Goal: Task Accomplishment & Management: Manage account settings

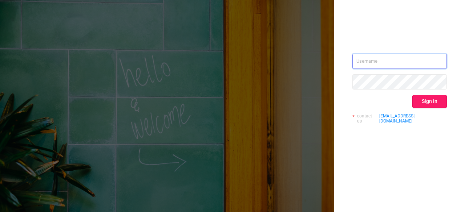
type input "[PERSON_NAME][EMAIL_ADDRESS][PERSON_NAME][DOMAIN_NAME]"
click at [432, 98] on button "Sign in" at bounding box center [429, 101] width 34 height 13
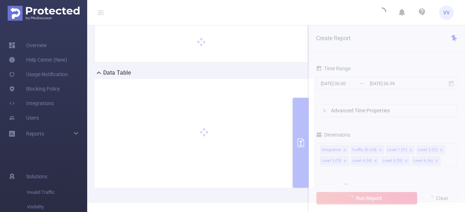
scroll to position [44, 0]
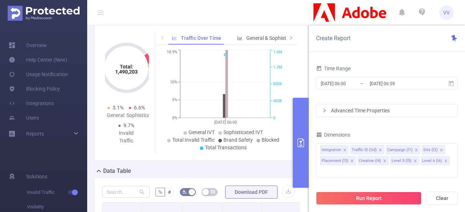
click at [306, 157] on button "primary" at bounding box center [301, 143] width 16 height 90
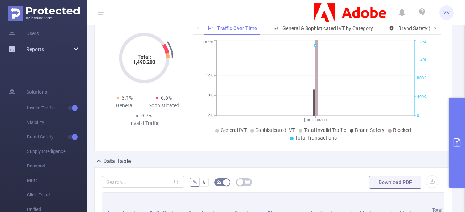
click at [43, 51] on span "Reports" at bounding box center [35, 49] width 18 height 6
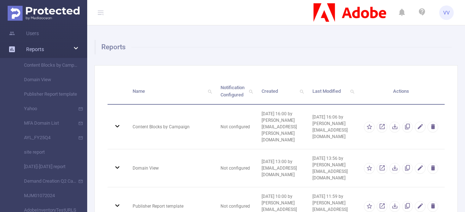
click at [44, 50] on div "Reports" at bounding box center [43, 49] width 87 height 15
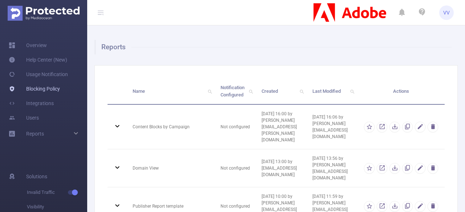
click at [31, 91] on link "Blocking Policy" at bounding box center [34, 89] width 51 height 15
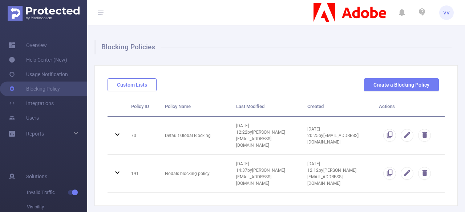
click at [142, 88] on button "Custom Lists" at bounding box center [131, 84] width 49 height 13
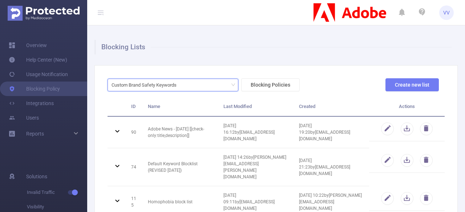
click at [212, 86] on div "Custom Brand Safety Keywords" at bounding box center [172, 85] width 123 height 12
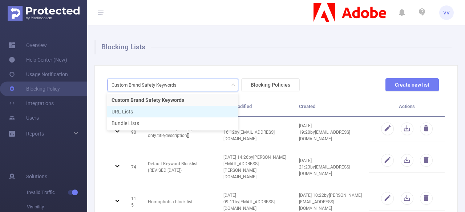
click at [153, 115] on li "URL Lists" at bounding box center [172, 112] width 131 height 12
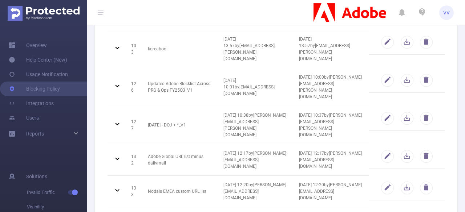
scroll to position [300, 0]
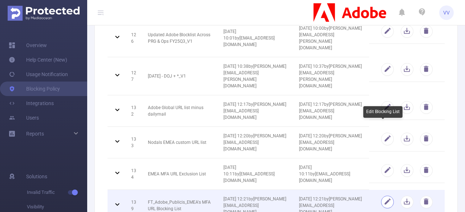
click at [386, 196] on button "button" at bounding box center [387, 202] width 13 height 13
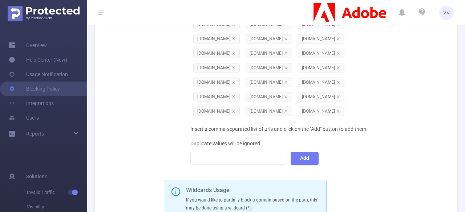
scroll to position [2328, 0]
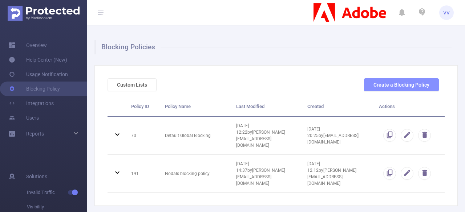
drag, startPoint x: 358, startPoint y: 87, endPoint x: 364, endPoint y: 84, distance: 7.3
click at [364, 84] on div "Create a Blocking Policy" at bounding box center [401, 84] width 81 height 13
click at [364, 84] on button "Create a Blocking Policy" at bounding box center [401, 84] width 75 height 13
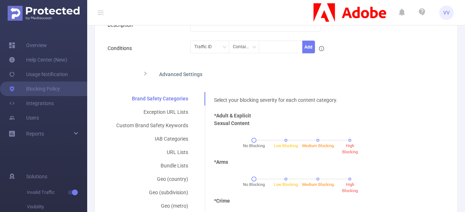
scroll to position [103, 0]
click at [212, 45] on div "Traffic ID" at bounding box center [205, 47] width 23 height 12
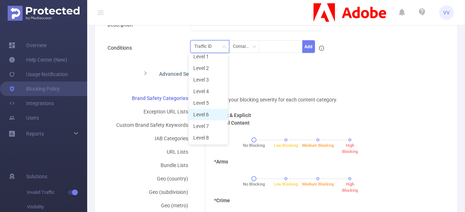
scroll to position [0, 0]
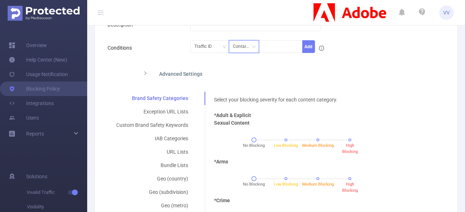
click at [238, 46] on div "Contains" at bounding box center [244, 47] width 22 height 12
click at [214, 44] on div "Traffic ID" at bounding box center [205, 47] width 23 height 12
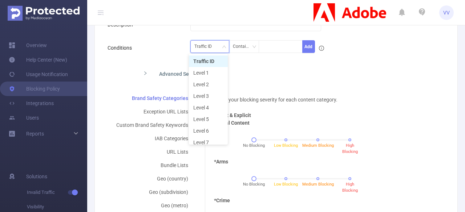
click at [214, 44] on div "Traffic ID" at bounding box center [205, 47] width 23 height 12
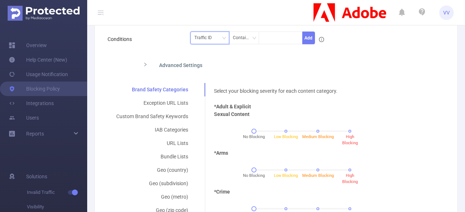
scroll to position [111, 0]
click at [175, 62] on div "Advanced Settings" at bounding box center [236, 64] width 199 height 15
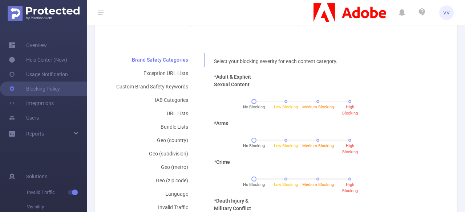
scroll to position [241, 0]
click at [166, 74] on div "Exception URL Lists" at bounding box center [151, 73] width 89 height 13
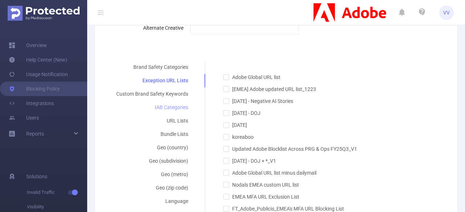
scroll to position [236, 0]
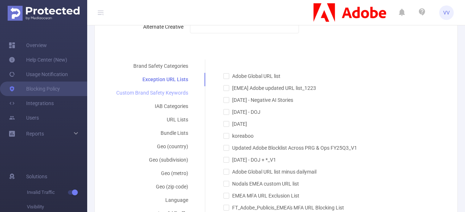
click at [167, 91] on div "Custom Brand Safety Keywords" at bounding box center [151, 92] width 89 height 13
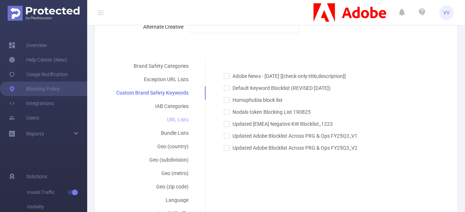
click at [175, 117] on div "URL Lists" at bounding box center [152, 119] width 90 height 13
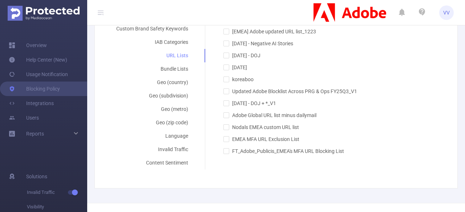
scroll to position [301, 0]
click at [165, 163] on div "Content Sentiment" at bounding box center [151, 162] width 89 height 13
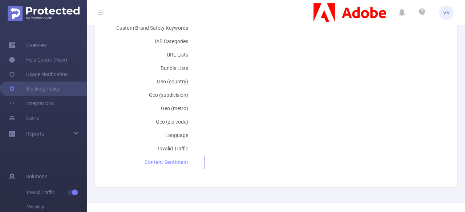
click at [165, 163] on div "Content Sentiment" at bounding box center [151, 162] width 89 height 13
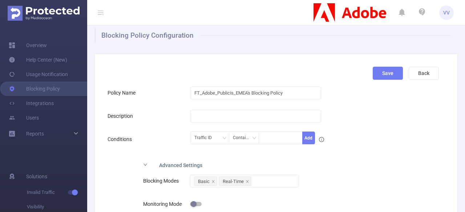
scroll to position [0, 0]
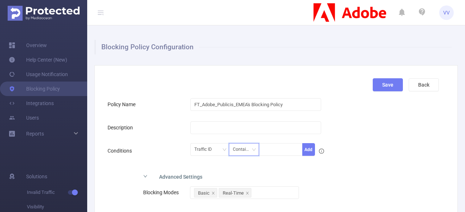
click at [245, 145] on div "Contains" at bounding box center [244, 150] width 22 height 12
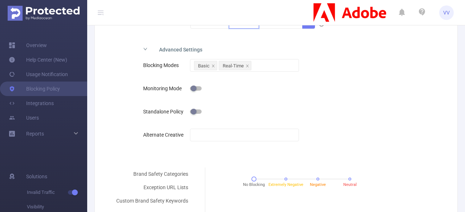
scroll to position [128, 0]
click at [264, 66] on div "Basic Real-Time" at bounding box center [244, 65] width 101 height 12
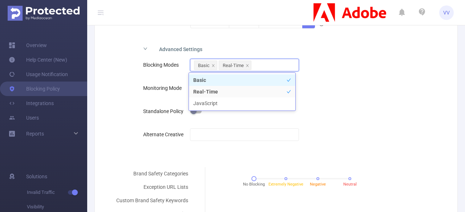
click at [264, 66] on div "Basic Real-Time" at bounding box center [244, 65] width 101 height 12
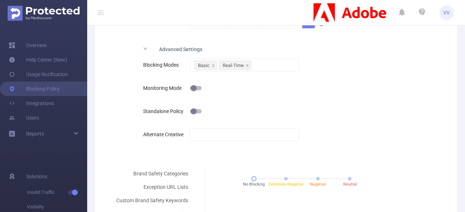
click at [323, 72] on div "Blocking Modes Basic Real-Time Monitoring Mode Standalone Policy Alternate Crea…" at bounding box center [236, 106] width 199 height 100
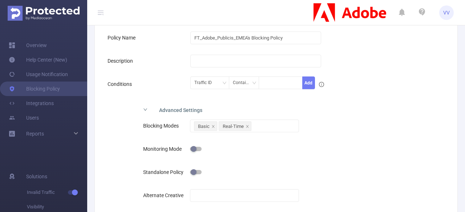
scroll to position [0, 0]
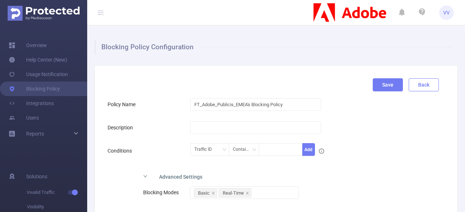
click at [424, 83] on button "Back" at bounding box center [423, 84] width 30 height 13
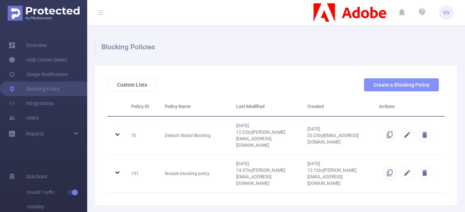
click at [385, 85] on button "Create a Blocking Policy" at bounding box center [401, 84] width 75 height 13
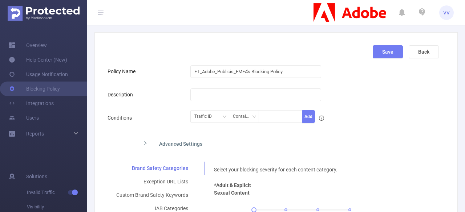
scroll to position [30, 0]
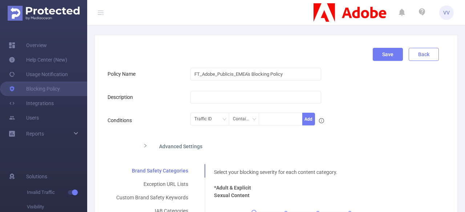
click at [416, 51] on button "Back" at bounding box center [423, 54] width 30 height 13
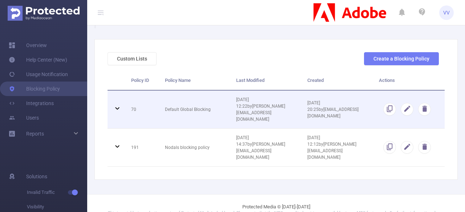
click at [253, 104] on span "[DATE] 12:22 by [PERSON_NAME][EMAIL_ADDRESS][DOMAIN_NAME]" at bounding box center [260, 109] width 49 height 25
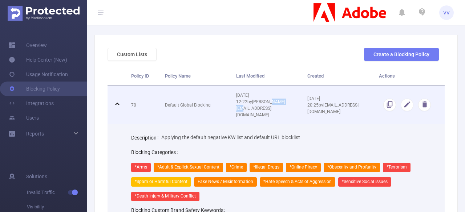
click at [253, 104] on span "[DATE] 12:22 by [PERSON_NAME][EMAIL_ADDRESS][DOMAIN_NAME]" at bounding box center [260, 105] width 49 height 25
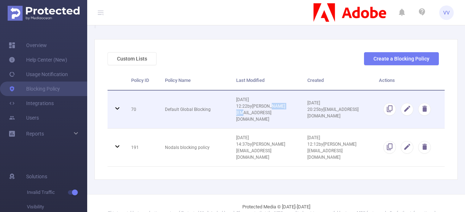
click at [253, 104] on span "[DATE] 12:22 by [PERSON_NAME][EMAIL_ADDRESS][DOMAIN_NAME]" at bounding box center [260, 109] width 49 height 25
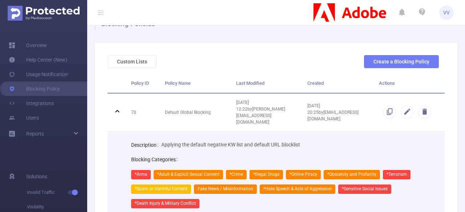
scroll to position [19, 0]
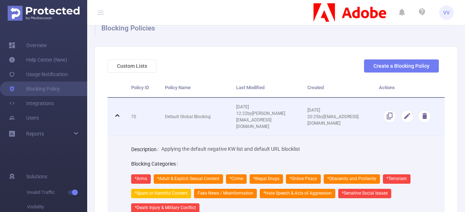
click at [120, 105] on td at bounding box center [116, 117] width 18 height 38
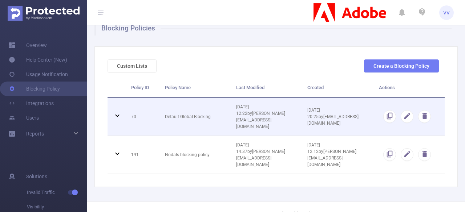
scroll to position [20, 0]
click at [245, 121] on span "[DATE] 12:22 by [PERSON_NAME][EMAIL_ADDRESS][DOMAIN_NAME]" at bounding box center [260, 116] width 49 height 25
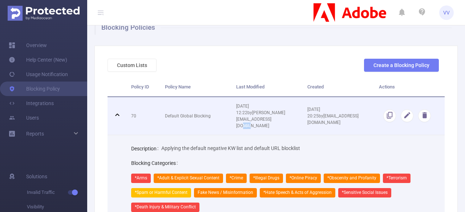
click at [245, 121] on span "[DATE] 12:22 by [PERSON_NAME][EMAIL_ADDRESS][DOMAIN_NAME]" at bounding box center [260, 116] width 49 height 25
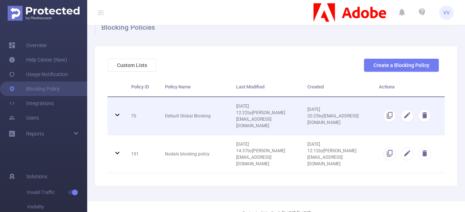
click at [234, 106] on td "[DATE] 12:22 by [PERSON_NAME][EMAIL_ADDRESS][DOMAIN_NAME]" at bounding box center [266, 116] width 71 height 38
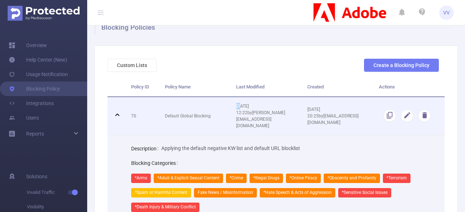
click at [234, 106] on td "[DATE] 12:22 by [PERSON_NAME][EMAIL_ADDRESS][DOMAIN_NAME]" at bounding box center [266, 116] width 71 height 38
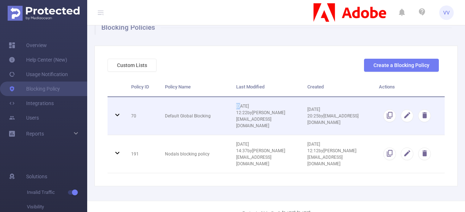
click at [234, 106] on td "[DATE] 12:22 by [PERSON_NAME][EMAIL_ADDRESS][DOMAIN_NAME]" at bounding box center [266, 116] width 71 height 38
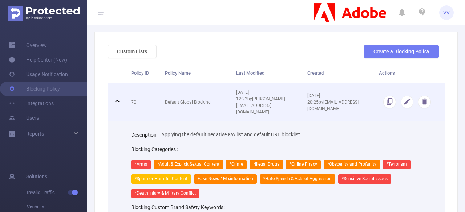
scroll to position [0, 0]
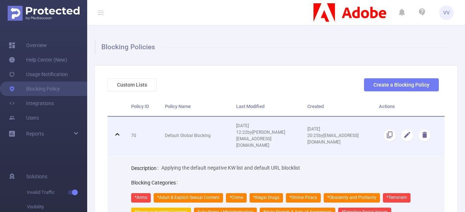
click at [126, 126] on td "70" at bounding box center [143, 136] width 34 height 38
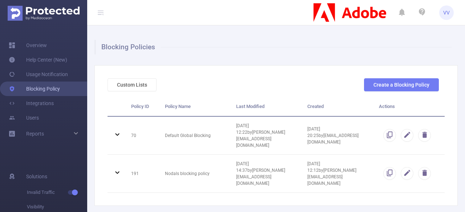
click at [34, 86] on link "Blocking Policy" at bounding box center [34, 89] width 51 height 15
click at [145, 84] on button "Custom Lists" at bounding box center [131, 84] width 49 height 13
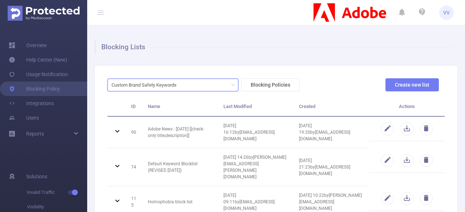
click at [164, 85] on div "Custom Brand Safety Keywords" at bounding box center [146, 85] width 70 height 12
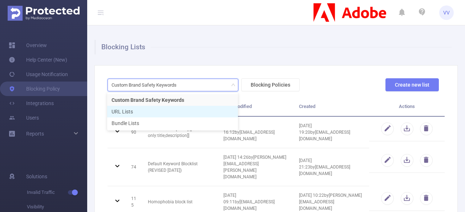
click at [150, 108] on li "URL Lists" at bounding box center [172, 112] width 131 height 12
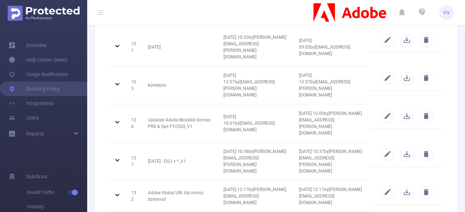
scroll to position [300, 0]
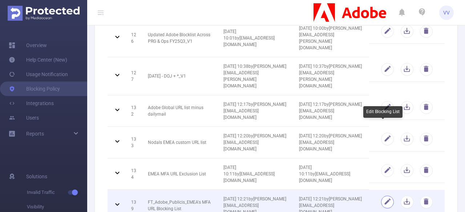
click at [383, 196] on button "button" at bounding box center [387, 202] width 13 height 13
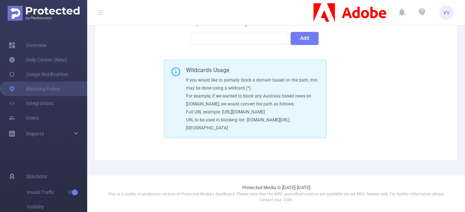
scroll to position [2200, 0]
